Goal: Book appointment/travel/reservation

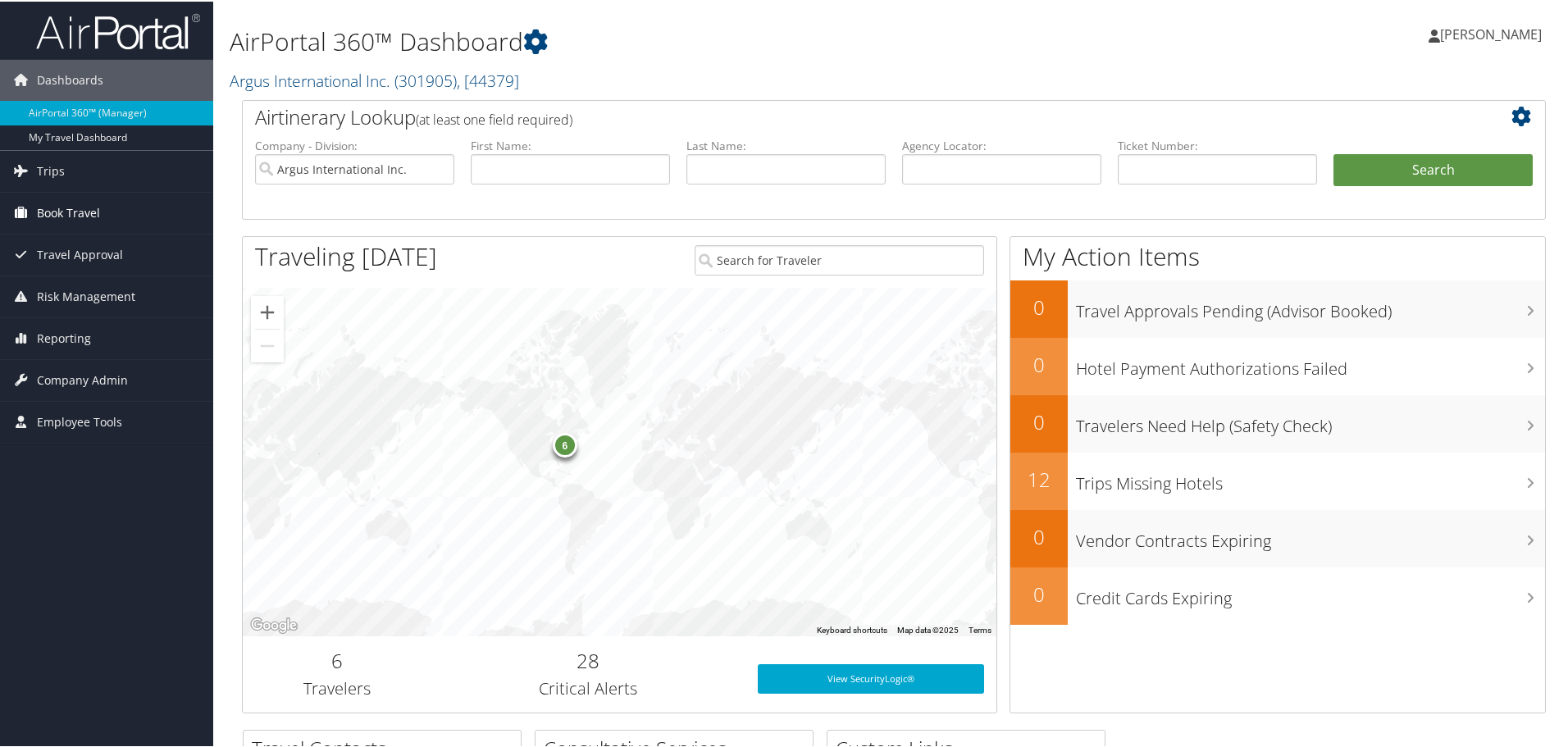
click at [84, 203] on span "Book Travel" at bounding box center [69, 211] width 63 height 41
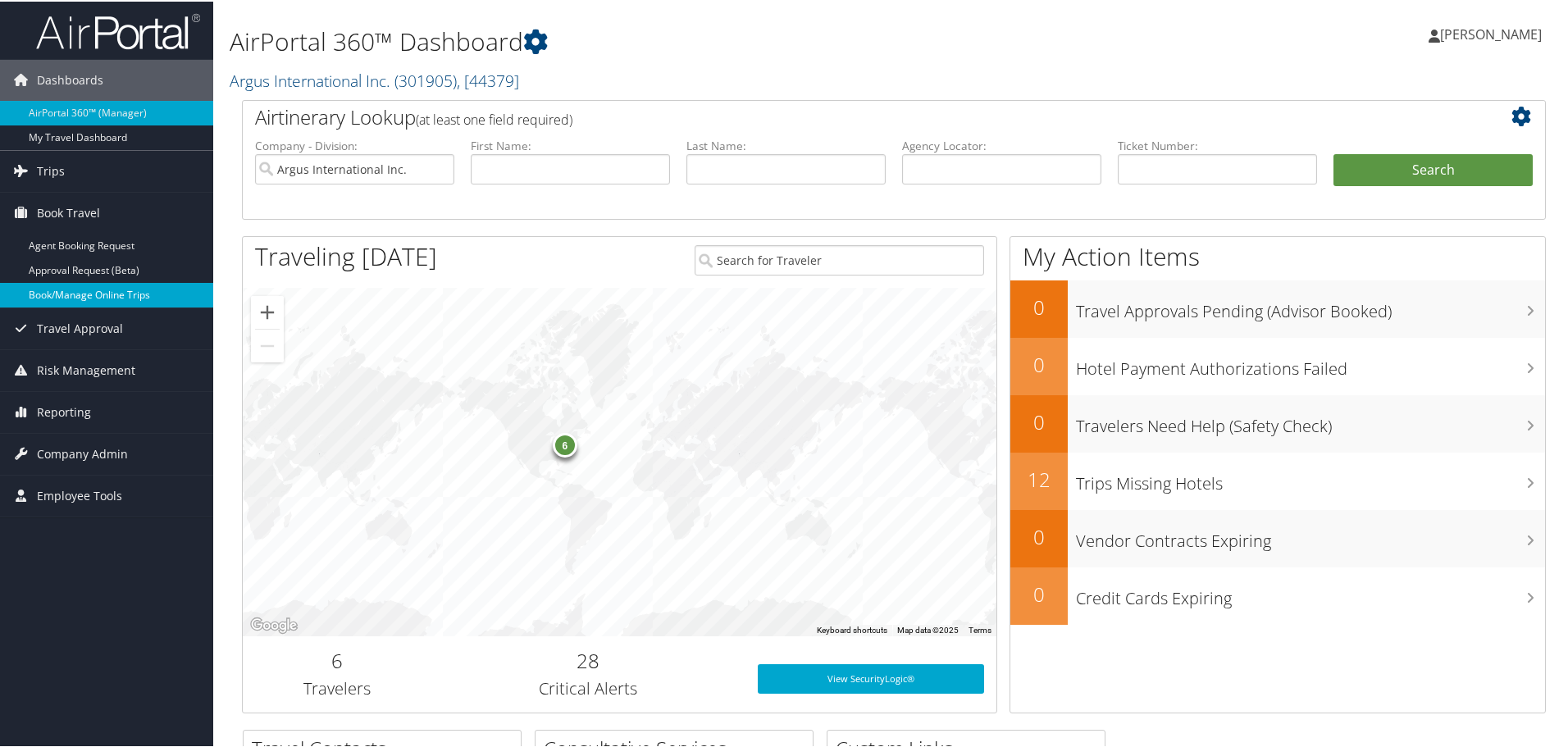
click at [82, 298] on link "Book/Manage Online Trips" at bounding box center [107, 293] width 213 height 24
